Goal: Task Accomplishment & Management: Use online tool/utility

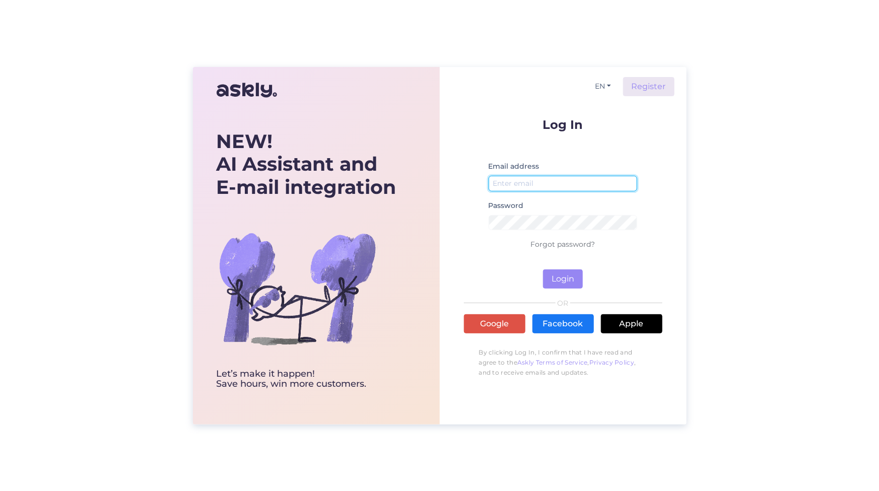
click at [533, 178] on input "email" at bounding box center [563, 184] width 149 height 16
click at [534, 181] on input "email" at bounding box center [563, 184] width 149 height 16
type input "[PERSON_NAME][EMAIL_ADDRESS][DOMAIN_NAME]"
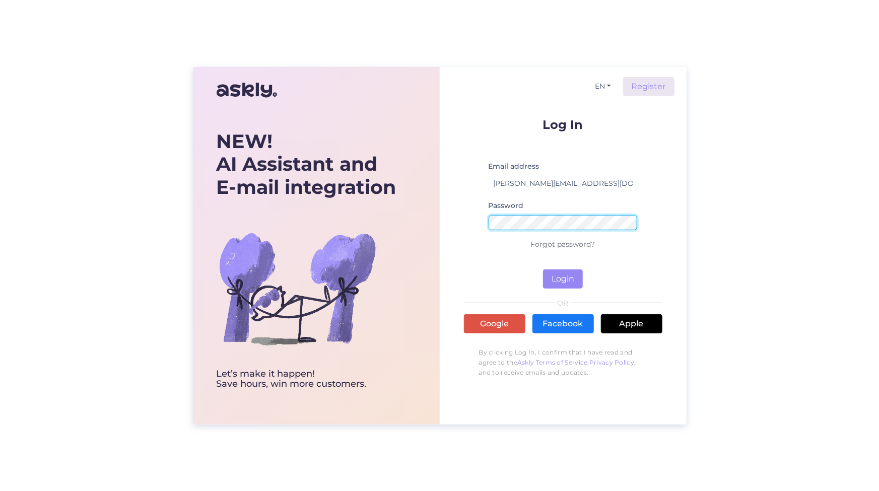
click at [543, 270] on button "Login" at bounding box center [563, 279] width 40 height 19
click at [449, 220] on div "EN Register Log In Email address [PERSON_NAME][EMAIL_ADDRESS][DOMAIN_NAME] Pass…" at bounding box center [563, 246] width 247 height 358
click at [543, 270] on button "Login" at bounding box center [563, 279] width 40 height 19
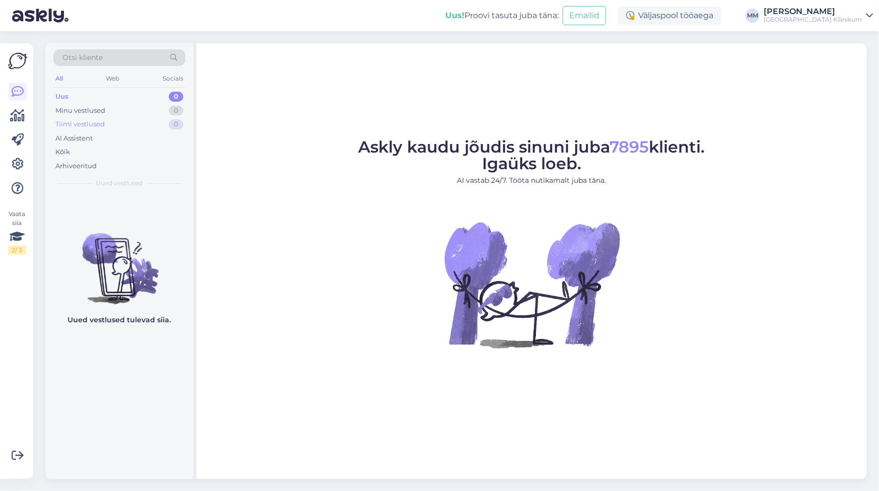
click at [84, 125] on div "Tiimi vestlused" at bounding box center [79, 124] width 49 height 10
click at [75, 137] on div "AI Assistent" at bounding box center [73, 139] width 37 height 10
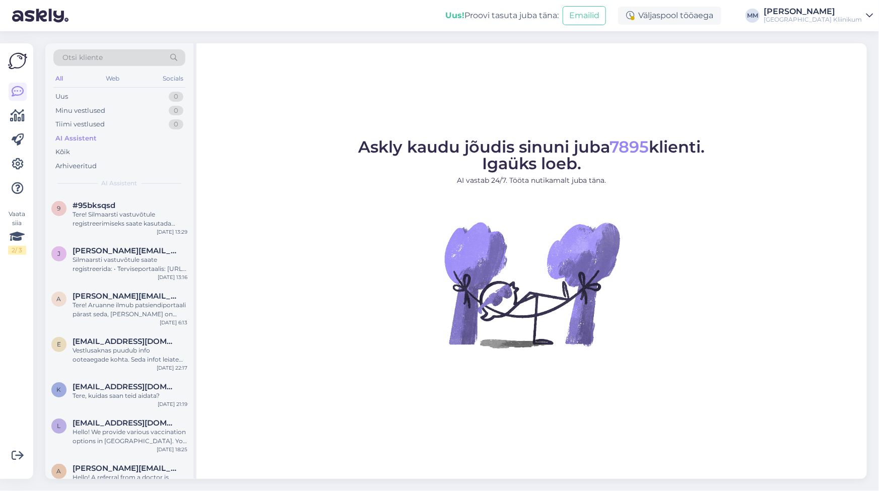
click at [78, 137] on div "AI Assistent" at bounding box center [75, 139] width 41 height 10
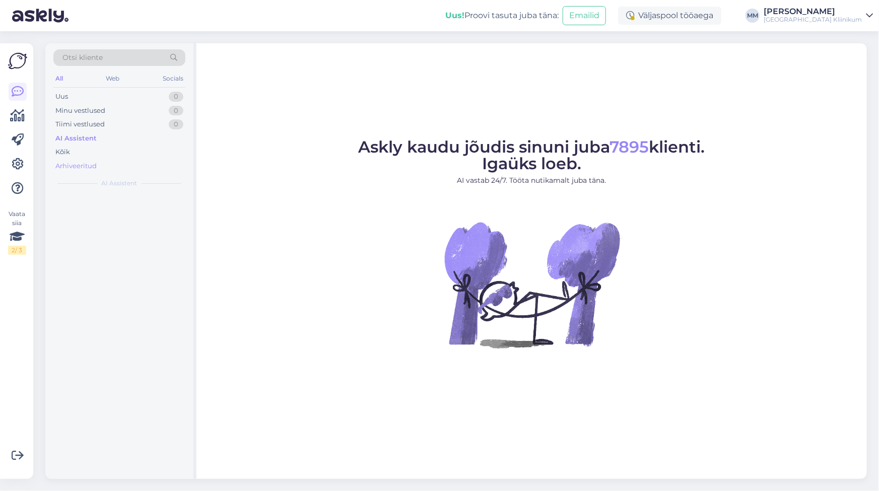
click at [74, 165] on div "Arhiveeritud" at bounding box center [75, 166] width 41 height 10
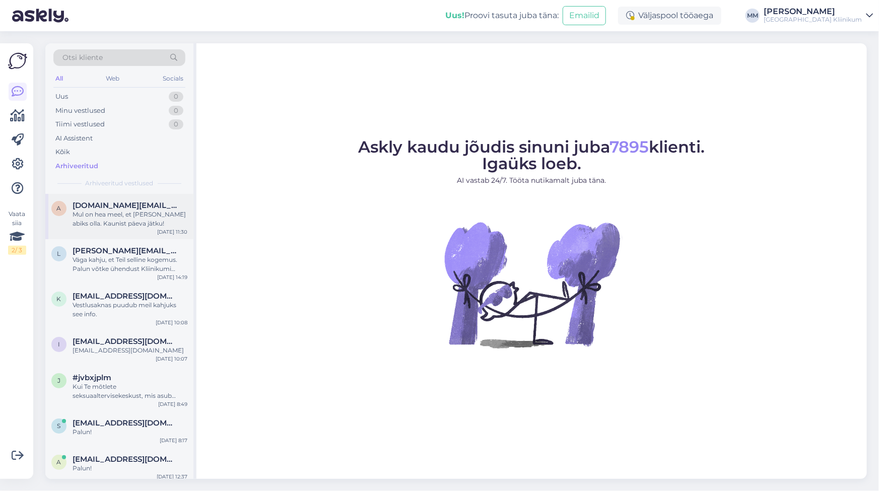
click at [89, 216] on div "Mul on hea meel, et [PERSON_NAME] abiks olla. Kaunist päeva jätku!" at bounding box center [130, 219] width 115 height 18
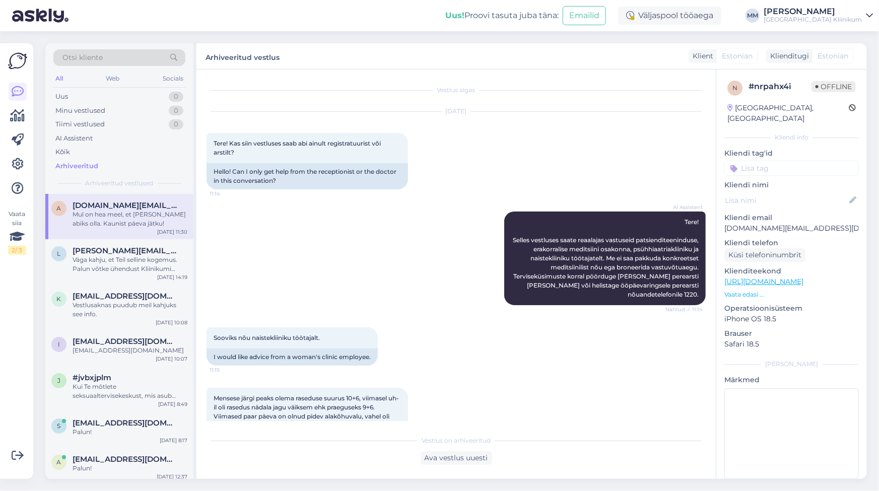
click at [551, 379] on div "Mensese järgi peaks olema raseduse suurus 10+6, viimasel uh-il oli rasedus näda…" at bounding box center [456, 421] width 499 height 89
